Goal: Use online tool/utility: Utilize a website feature to perform a specific function

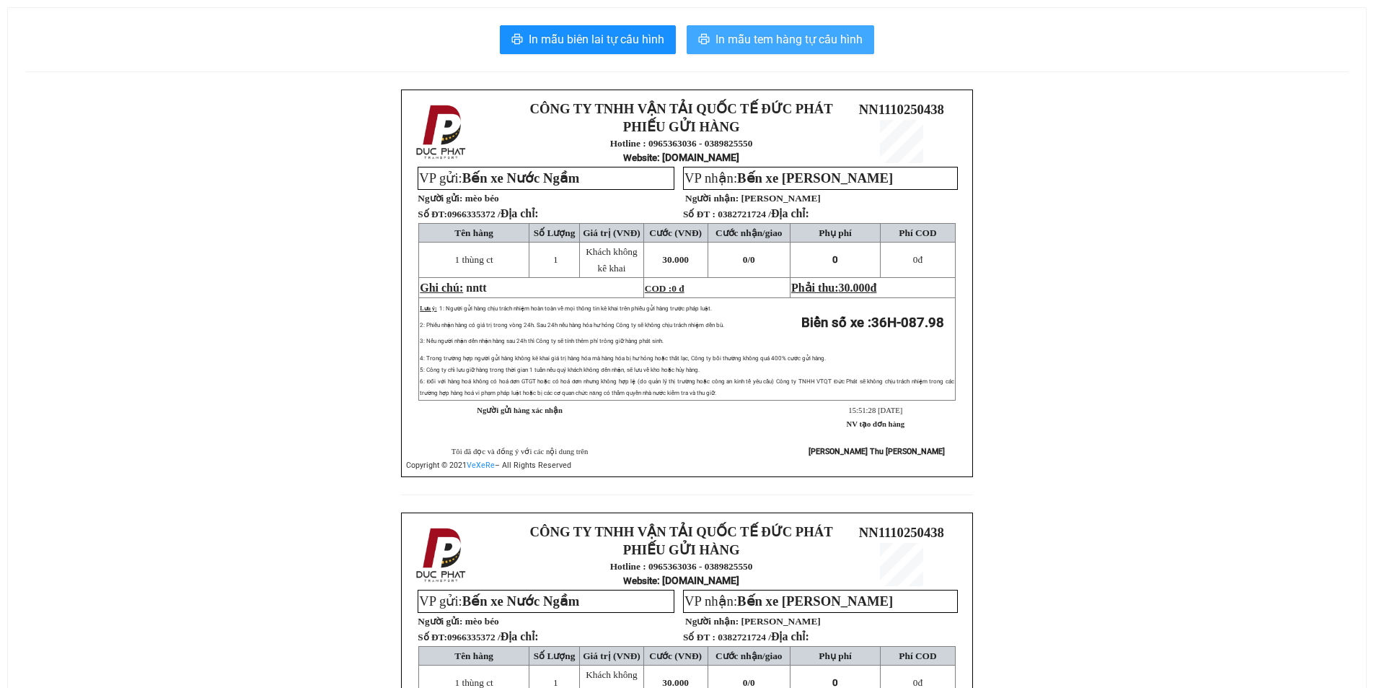
drag, startPoint x: 820, startPoint y: 38, endPoint x: 835, endPoint y: 43, distance: 16.9
click at [819, 38] on span "In mẫu tem hàng tự cấu hình" at bounding box center [789, 39] width 147 height 18
click at [837, 45] on span "In mẫu tem hàng tự cấu hình" at bounding box center [789, 39] width 147 height 18
